Goal: Information Seeking & Learning: Learn about a topic

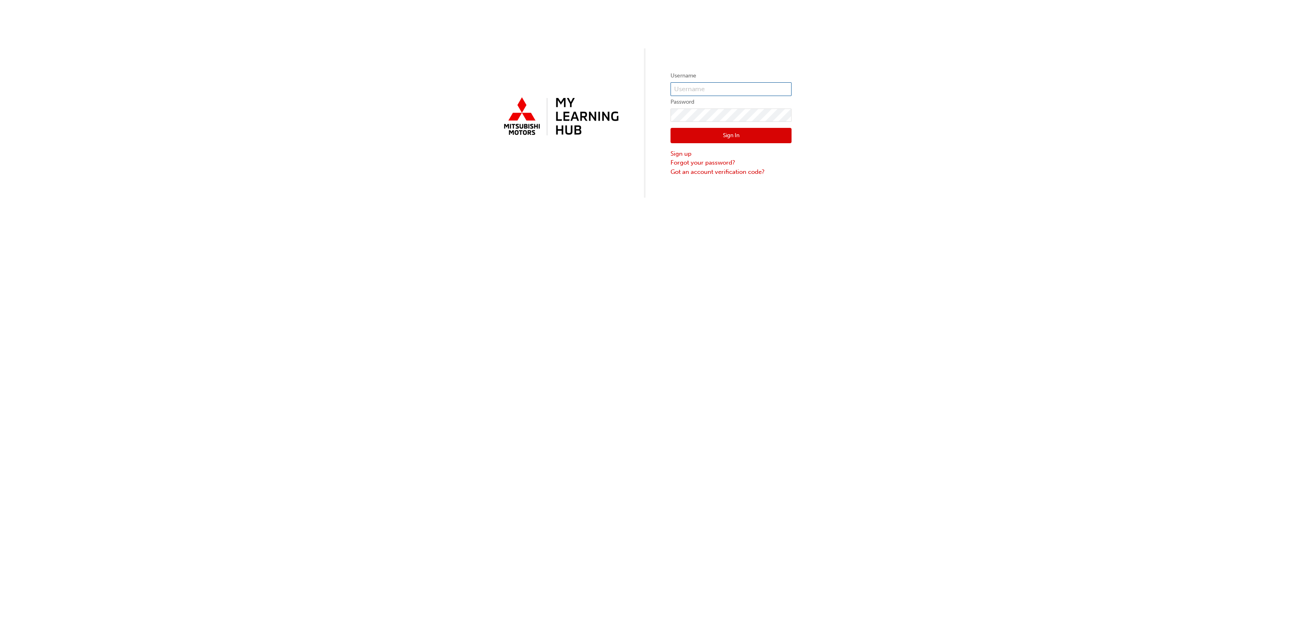
type input "[PERSON_NAME][EMAIL_ADDRESS][DOMAIN_NAME]"
click at [724, 141] on button "Sign In" at bounding box center [730, 135] width 121 height 15
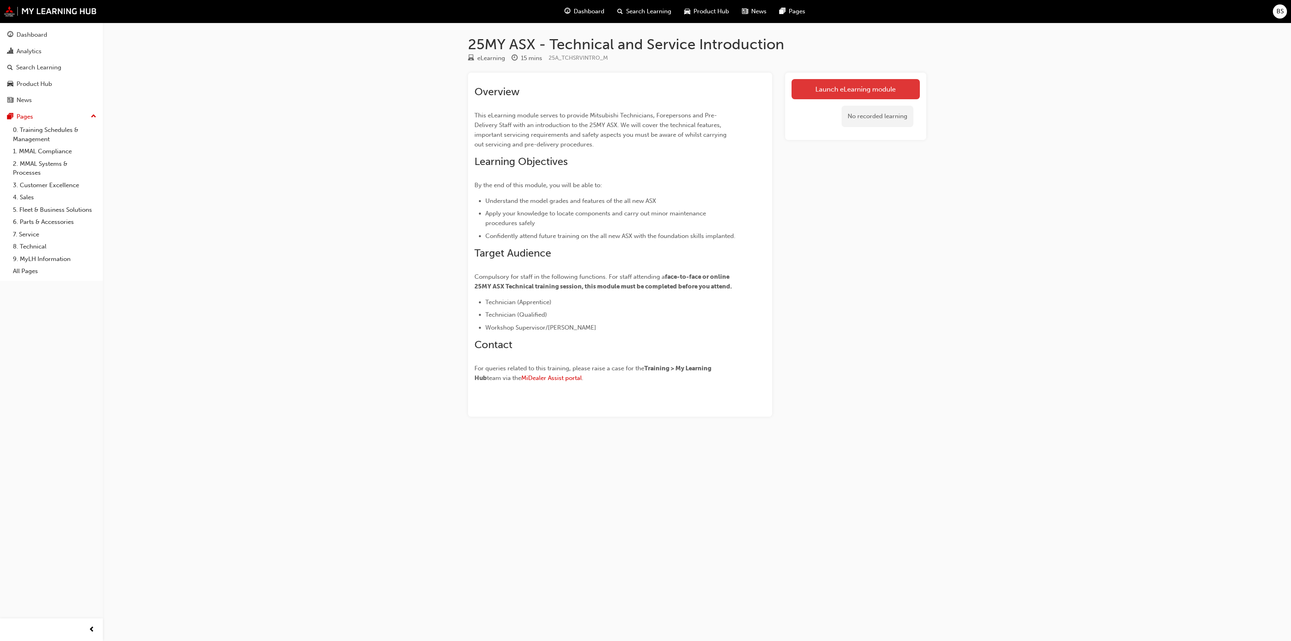
click at [812, 88] on link "Launch eLearning module" at bounding box center [855, 89] width 128 height 20
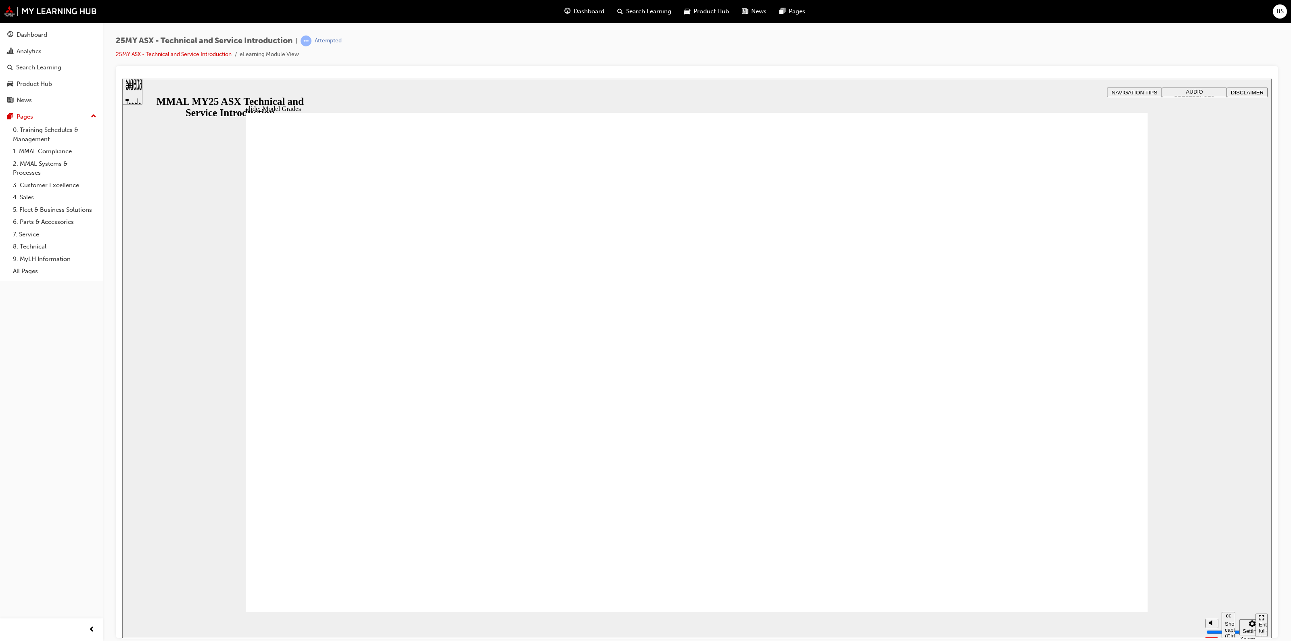
drag, startPoint x: 1107, startPoint y: 126, endPoint x: 1104, endPoint y: 136, distance: 10.0
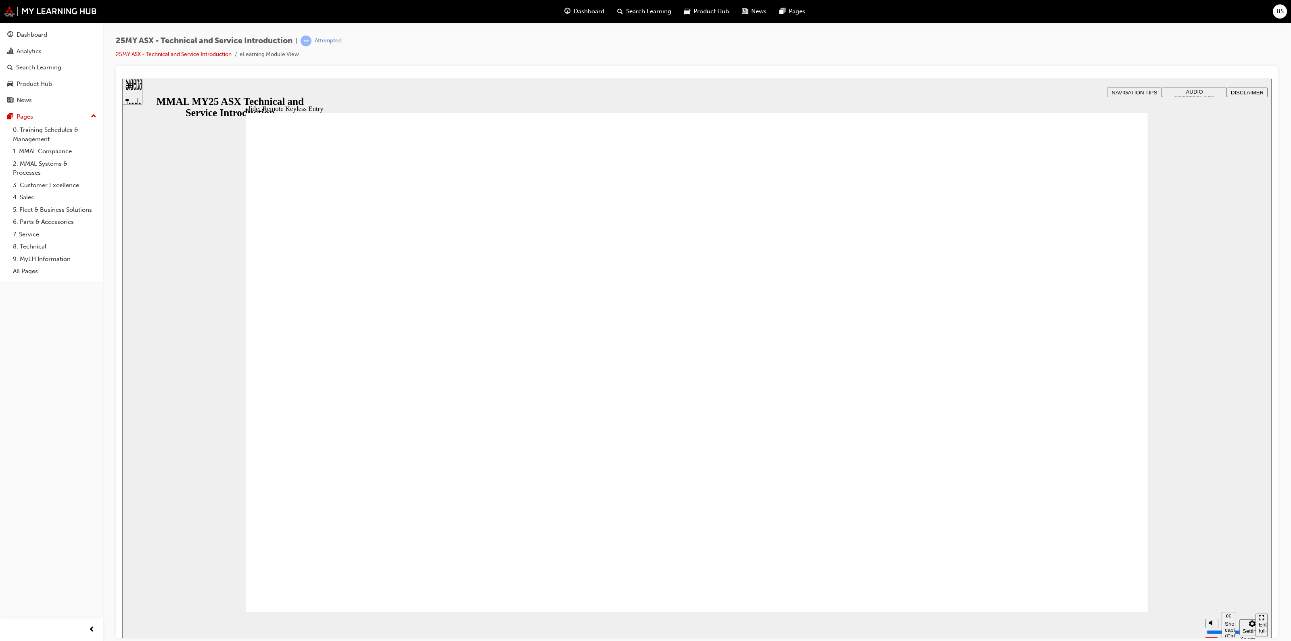
drag, startPoint x: 1119, startPoint y: 122, endPoint x: 1110, endPoint y: 127, distance: 10.5
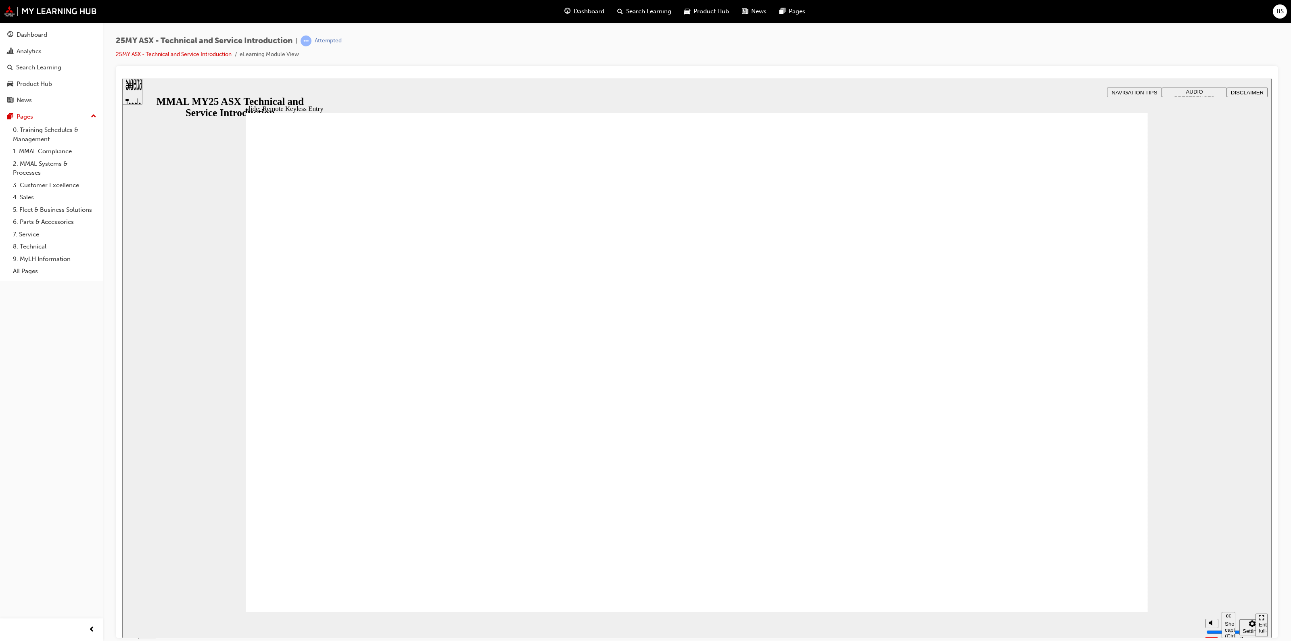
type input "19"
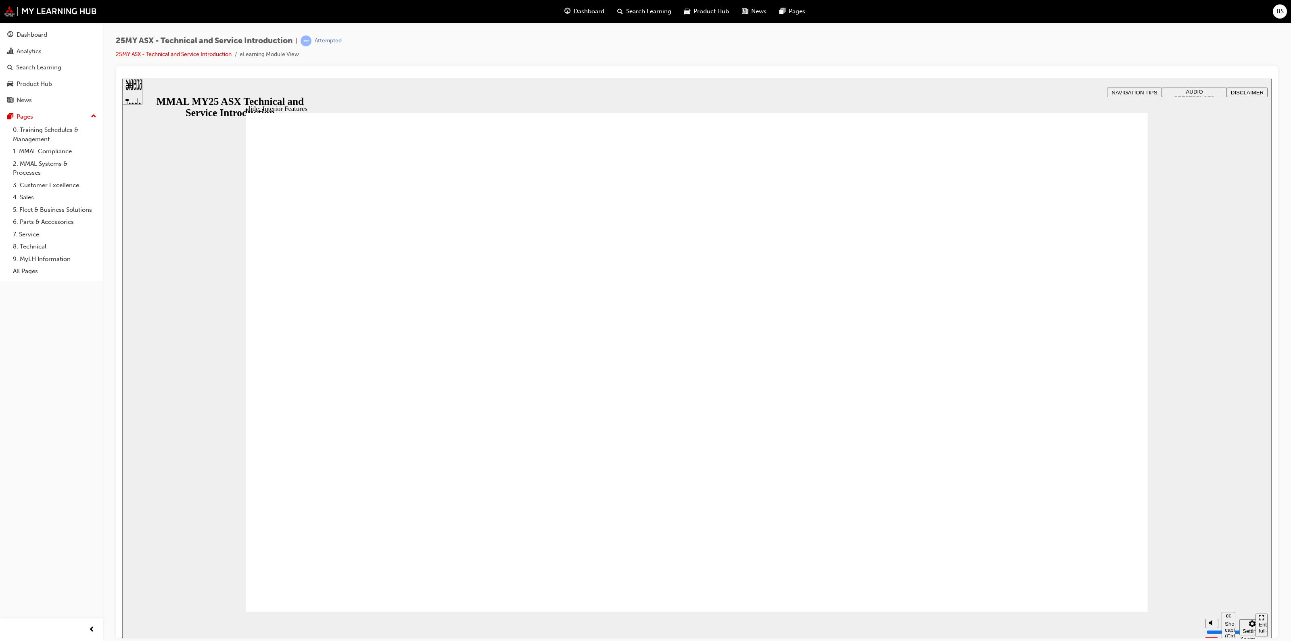
type input "8"
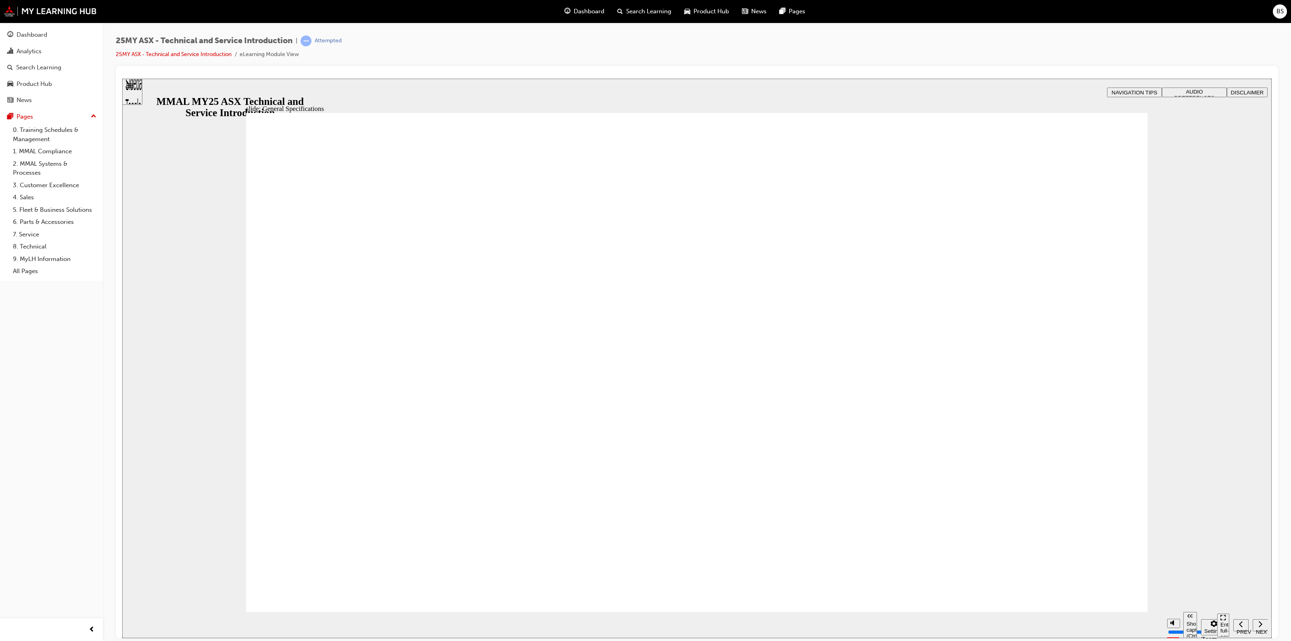
drag, startPoint x: 1108, startPoint y: 209, endPoint x: 1102, endPoint y: 217, distance: 9.0
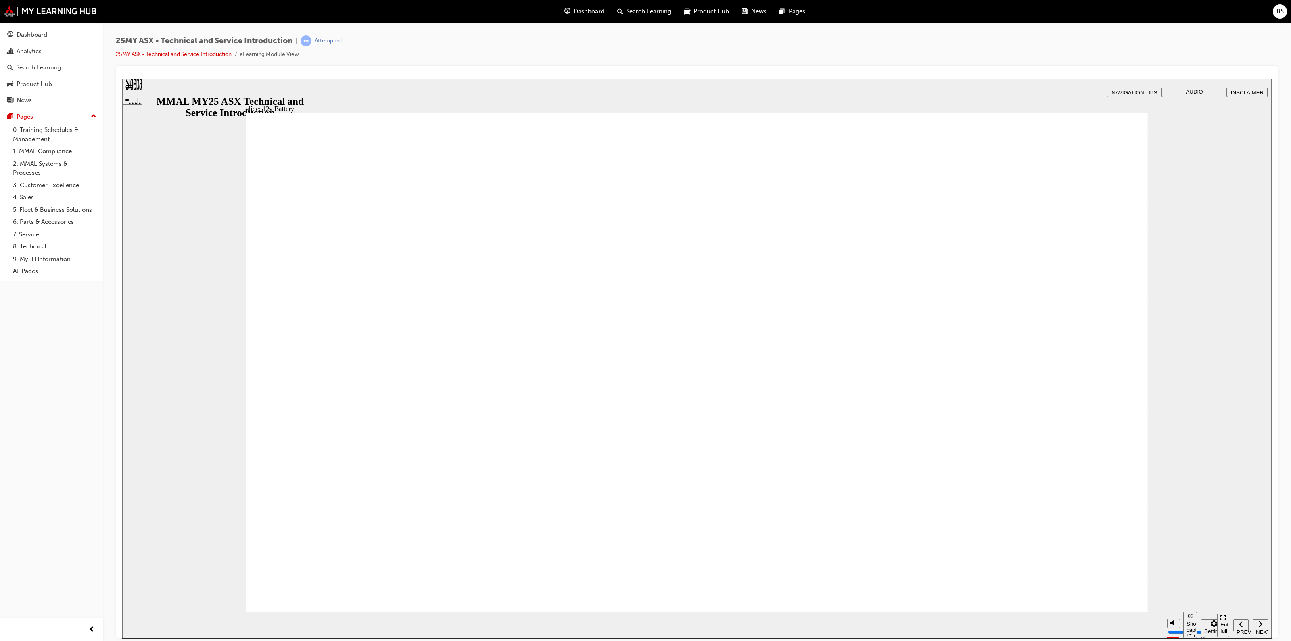
drag, startPoint x: 1101, startPoint y: 184, endPoint x: 1098, endPoint y: 197, distance: 13.3
